Goal: Task Accomplishment & Management: Use online tool/utility

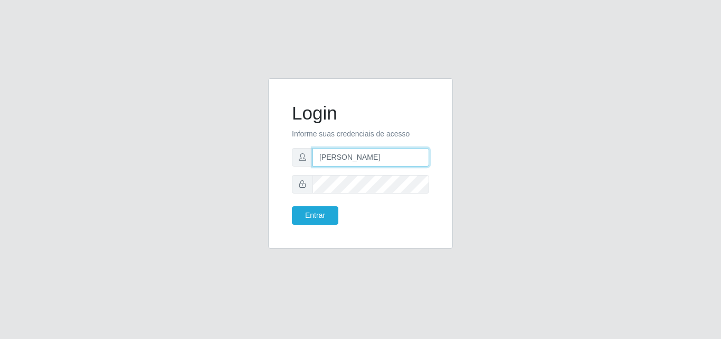
click at [405, 157] on input "[PERSON_NAME]" at bounding box center [371, 157] width 117 height 18
type input "[EMAIL_ADDRESS][DOMAIN_NAME]"
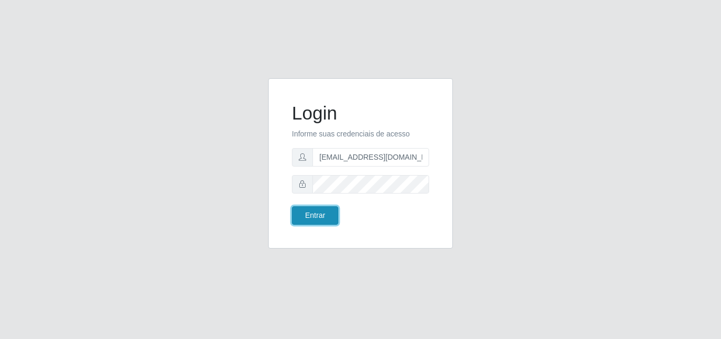
click at [318, 211] on button "Entrar" at bounding box center [315, 215] width 46 height 18
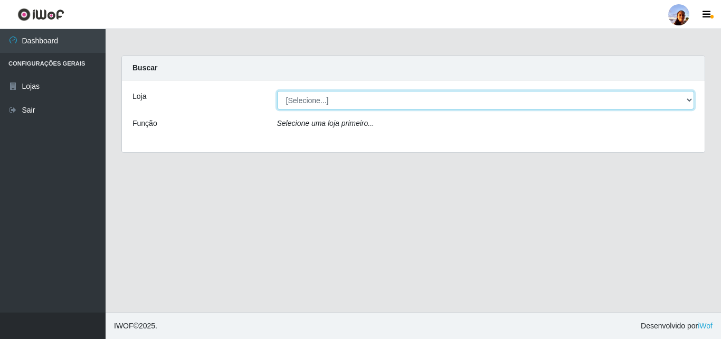
click at [369, 106] on select "[Selecione...] Supermercado [GEOGRAPHIC_DATA]" at bounding box center [486, 100] width 418 height 18
select select "166"
click at [277, 91] on select "[Selecione...] Supermercado [GEOGRAPHIC_DATA]" at bounding box center [486, 100] width 418 height 18
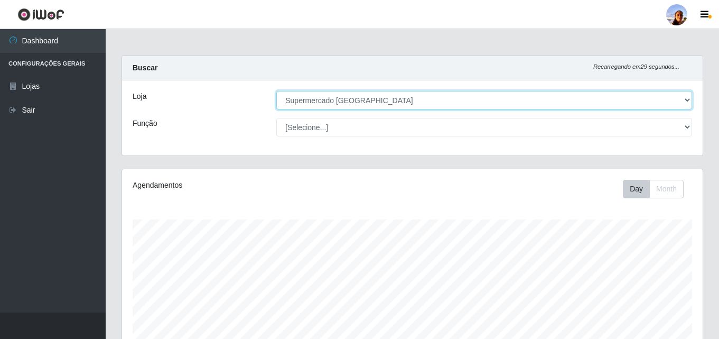
scroll to position [219, 580]
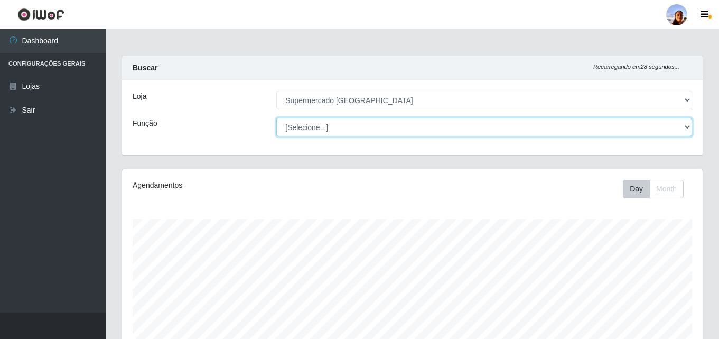
click at [413, 129] on select "[Selecione...] ASG ASG + ASG ++ Auxiliar de entrega + Auxiliar de entrega ++ Au…" at bounding box center [484, 127] width 416 height 18
click at [414, 123] on select "[Selecione...] ASG ASG + ASG ++ Auxiliar de entrega + Auxiliar de entrega ++ Au…" at bounding box center [484, 127] width 416 height 18
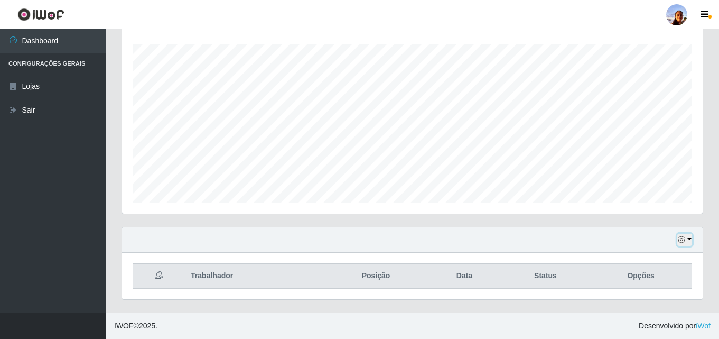
click at [690, 238] on button "button" at bounding box center [684, 239] width 15 height 12
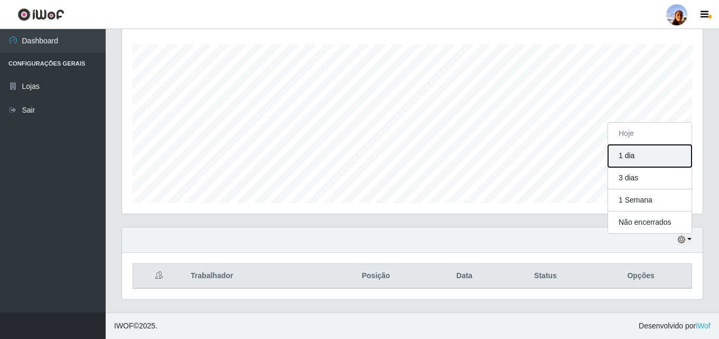
click at [649, 157] on button "1 dia" at bounding box center [649, 156] width 83 height 22
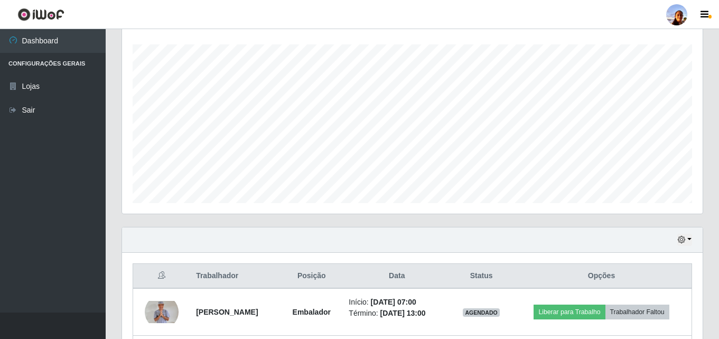
scroll to position [269, 0]
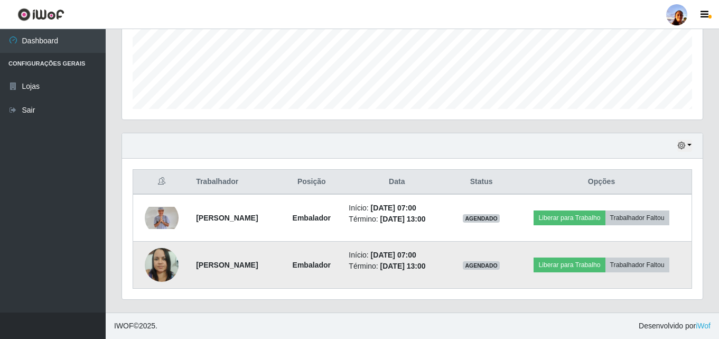
click at [165, 265] on img at bounding box center [162, 264] width 34 height 45
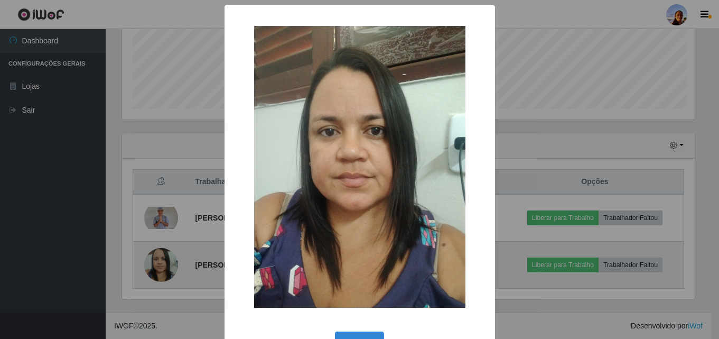
scroll to position [219, 575]
click at [165, 265] on div "× OK Cancel" at bounding box center [360, 169] width 721 height 339
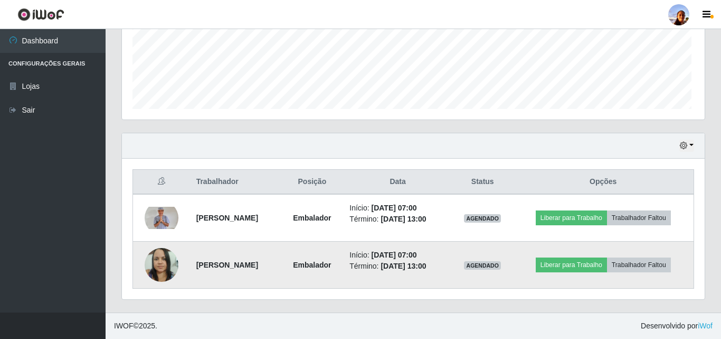
scroll to position [219, 580]
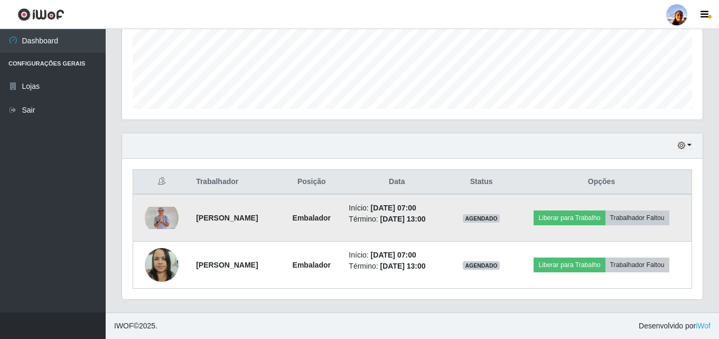
click at [159, 220] on img at bounding box center [162, 217] width 34 height 23
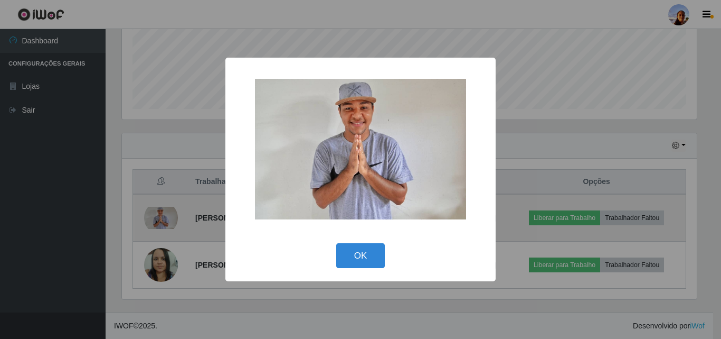
click at [159, 220] on div "× OK Cancel" at bounding box center [360, 169] width 721 height 339
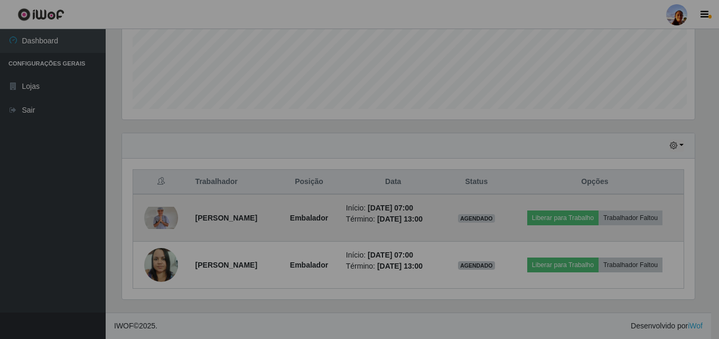
scroll to position [219, 580]
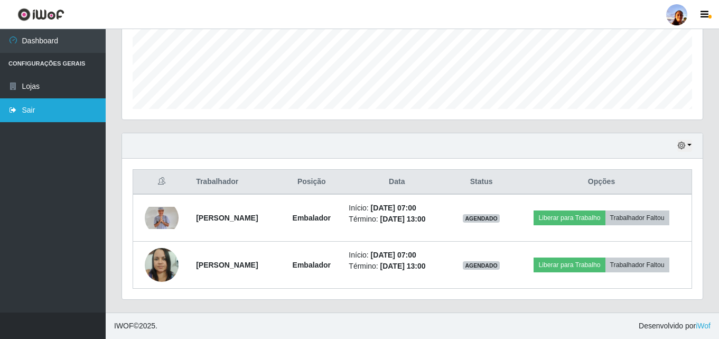
click at [65, 112] on link "Sair" at bounding box center [53, 110] width 106 height 24
